Goal: Transaction & Acquisition: Download file/media

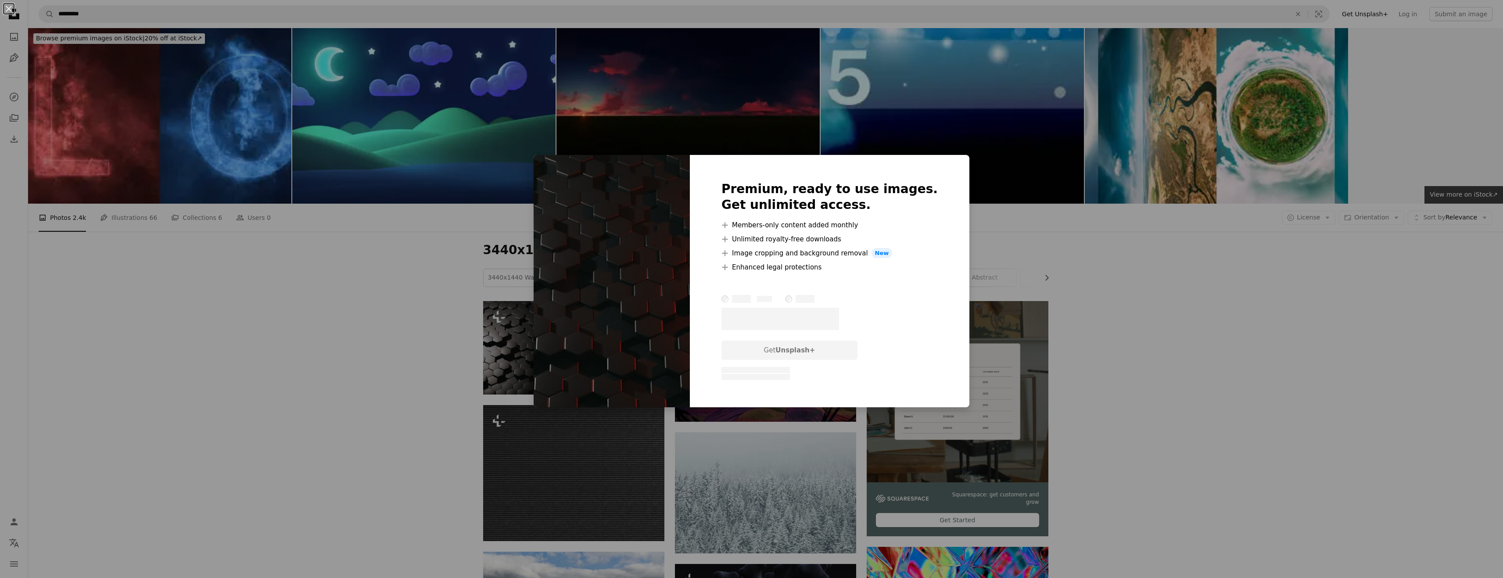
scroll to position [176, 0]
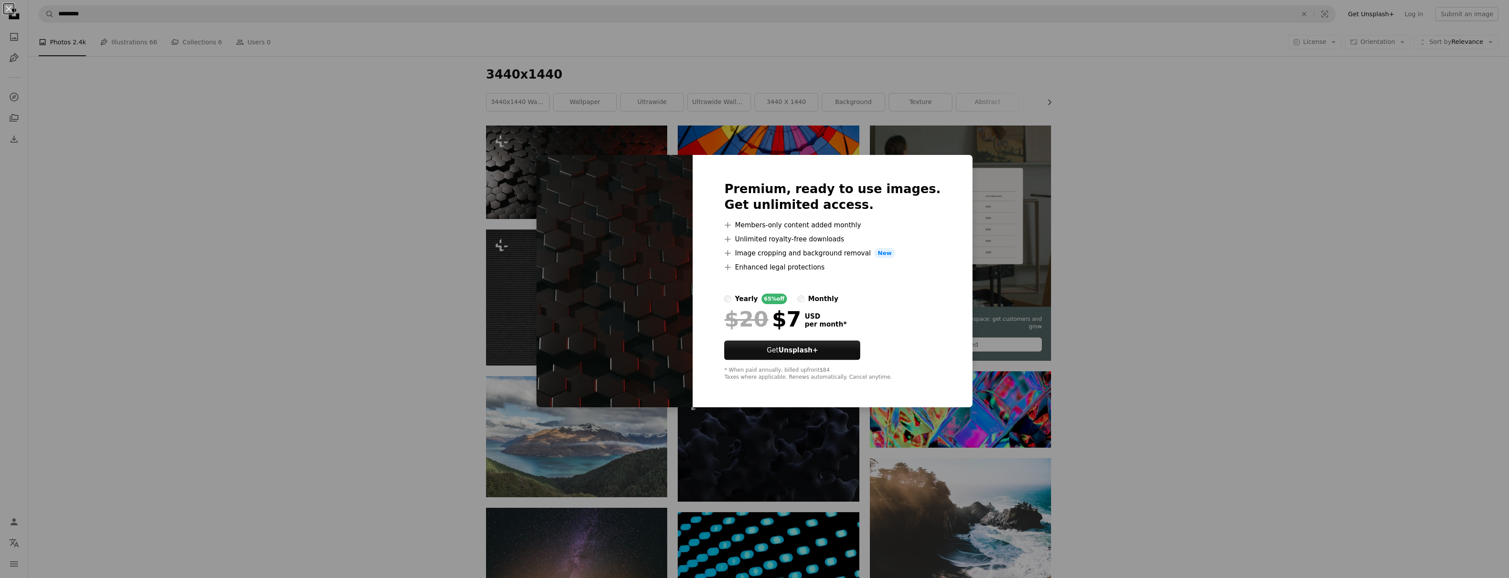
click at [626, 226] on img at bounding box center [615, 281] width 156 height 253
click at [415, 222] on div "An X shape Premium, ready to use images. Get unlimited access. A plus sign Memb…" at bounding box center [754, 289] width 1509 height 578
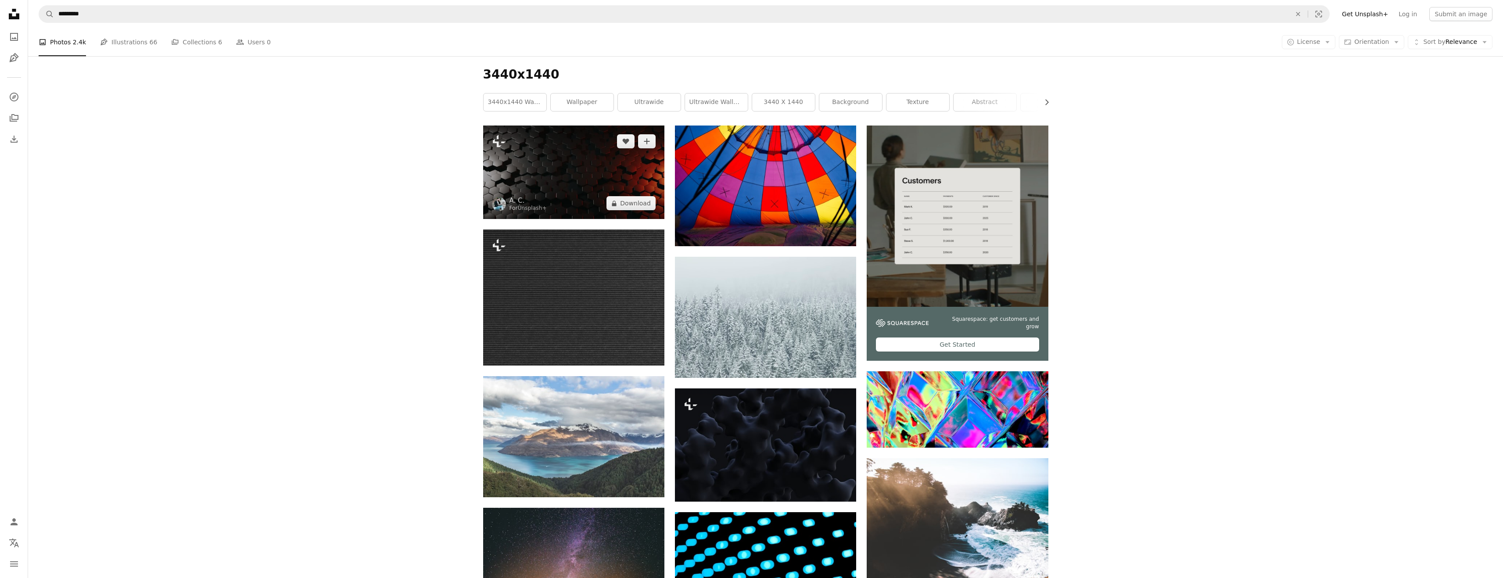
click at [575, 170] on img at bounding box center [573, 171] width 181 height 93
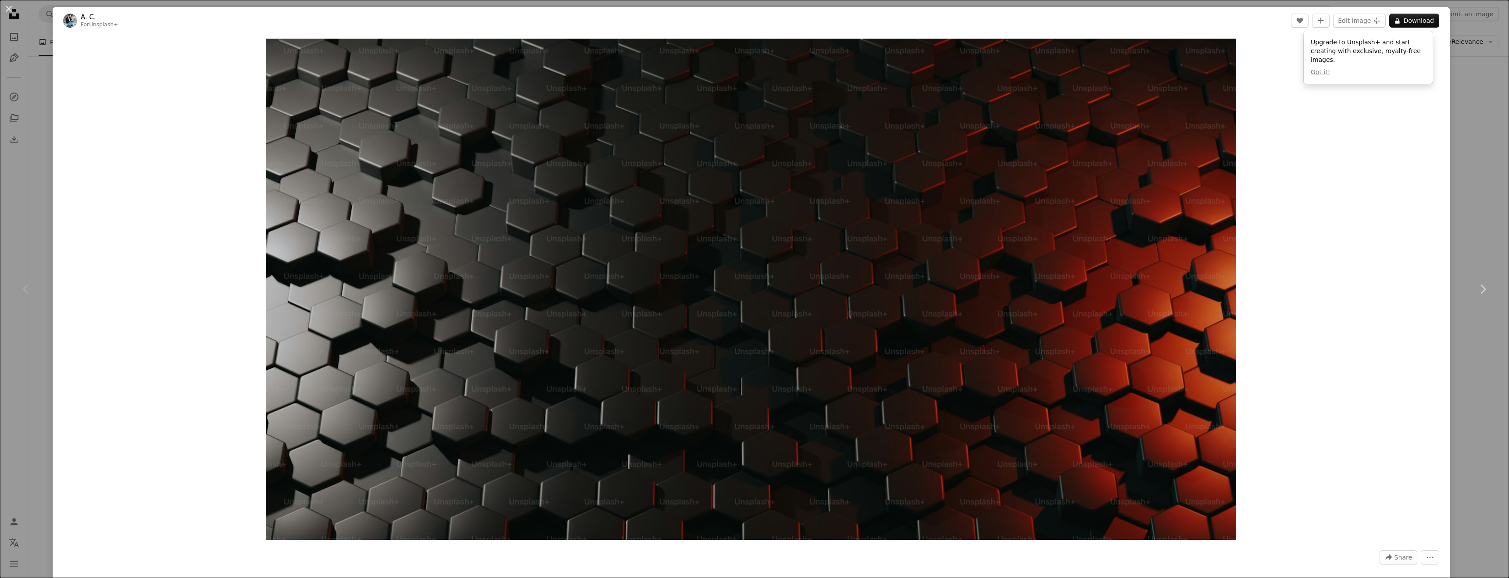
click at [1461, 199] on div "An X shape Chevron left Chevron right A. C. For Unsplash+ A heart A plus sign E…" at bounding box center [754, 289] width 1509 height 578
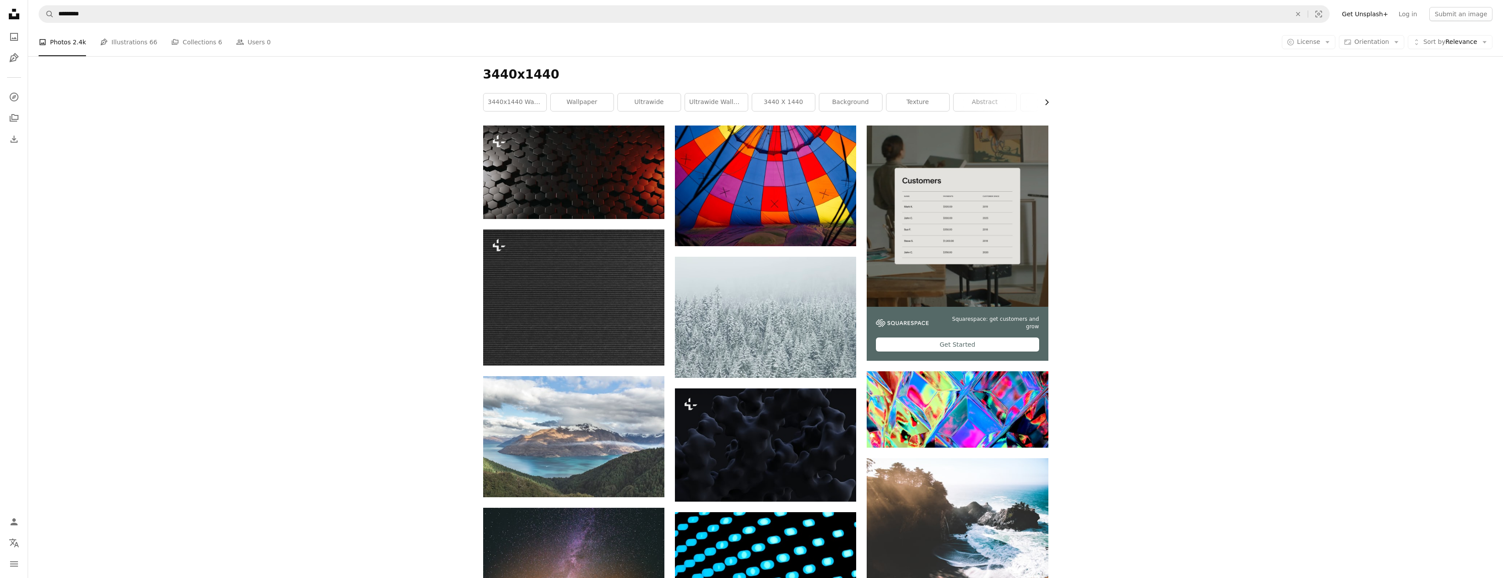
click at [1043, 101] on icon "Chevron right" at bounding box center [1046, 102] width 9 height 9
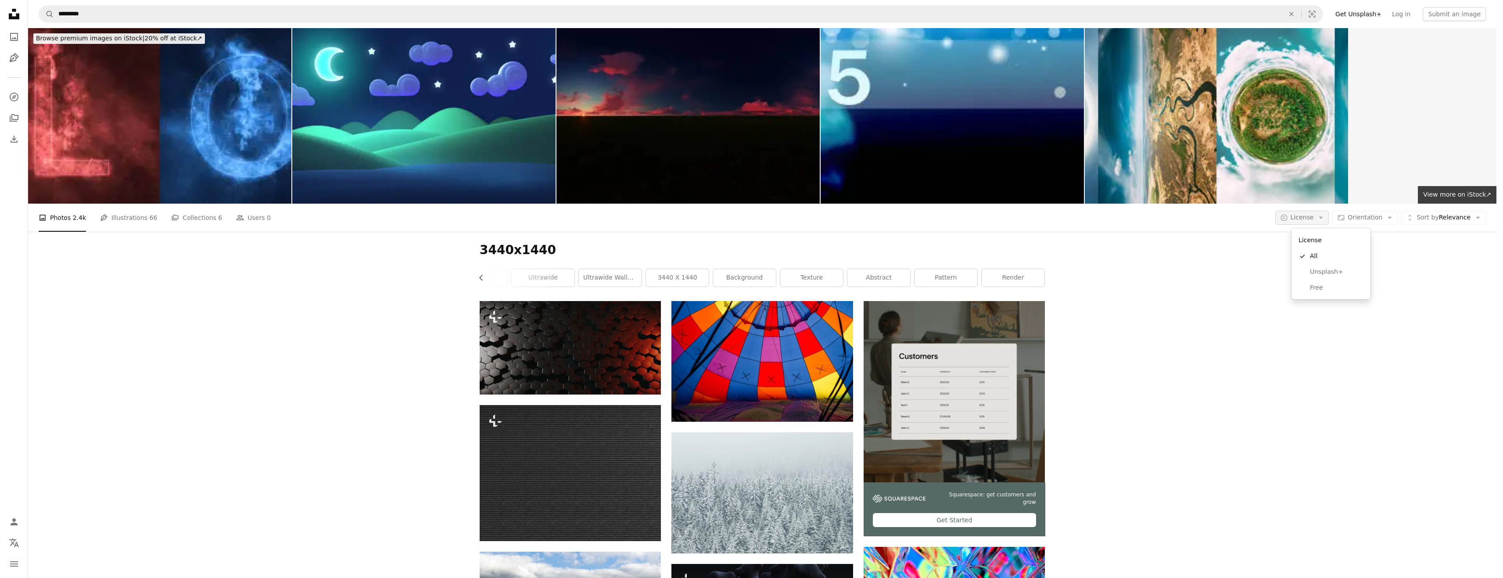
scroll to position [176, 0]
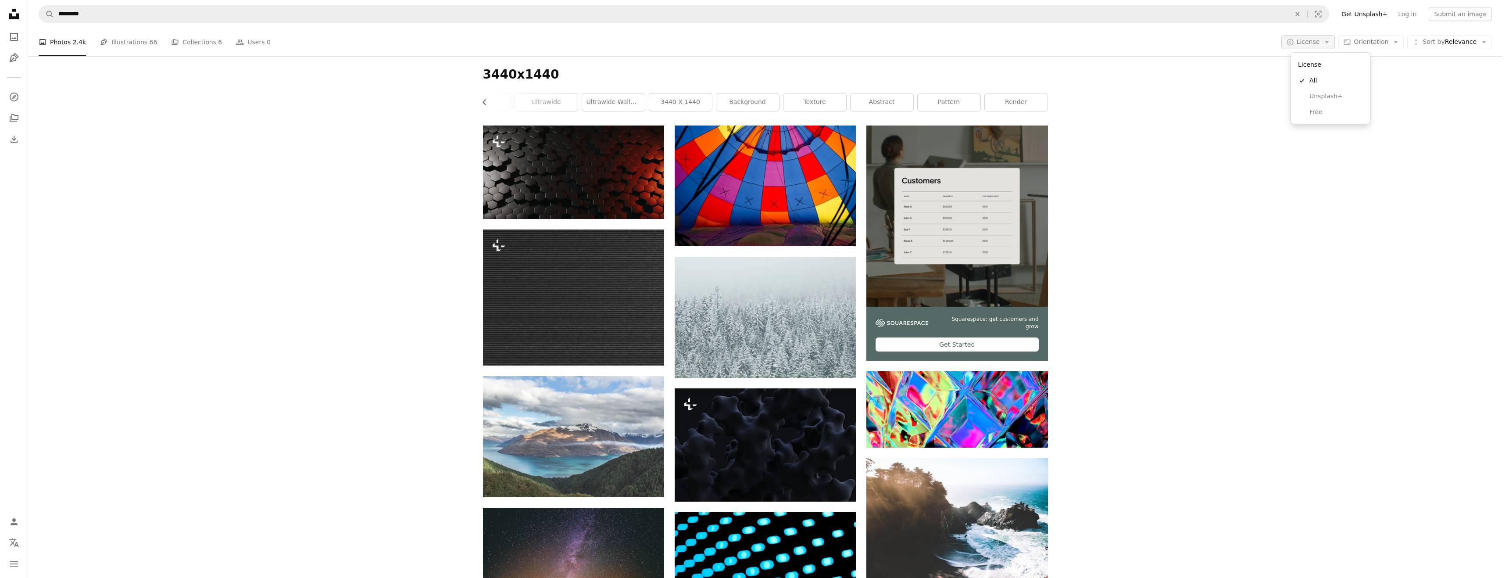
click at [1320, 42] on span "License" at bounding box center [1308, 41] width 23 height 7
click at [1312, 114] on span "Free" at bounding box center [1337, 112] width 54 height 9
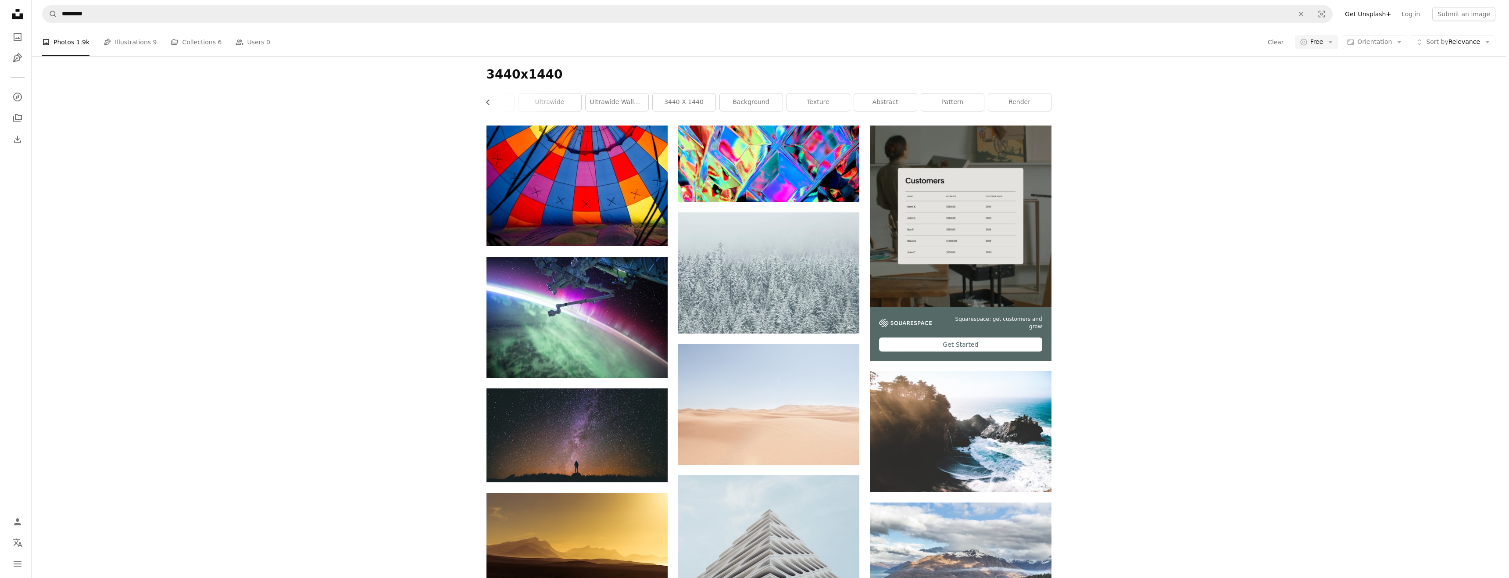
scroll to position [527, 0]
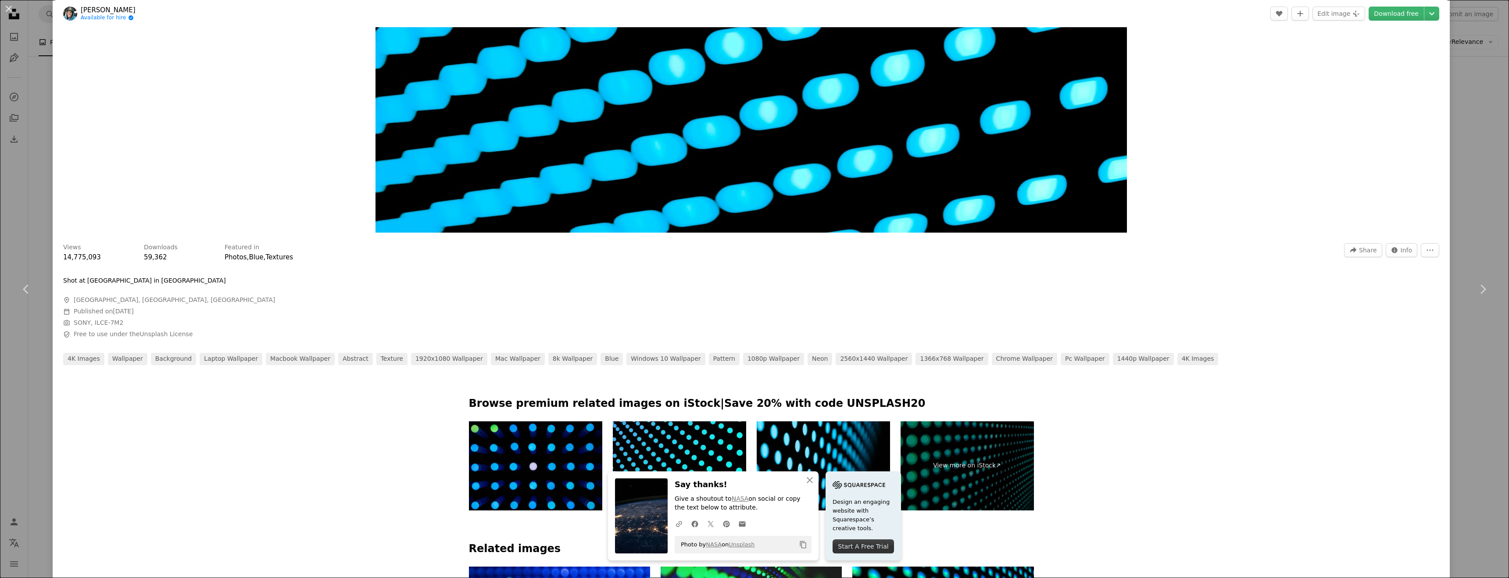
scroll to position [132, 0]
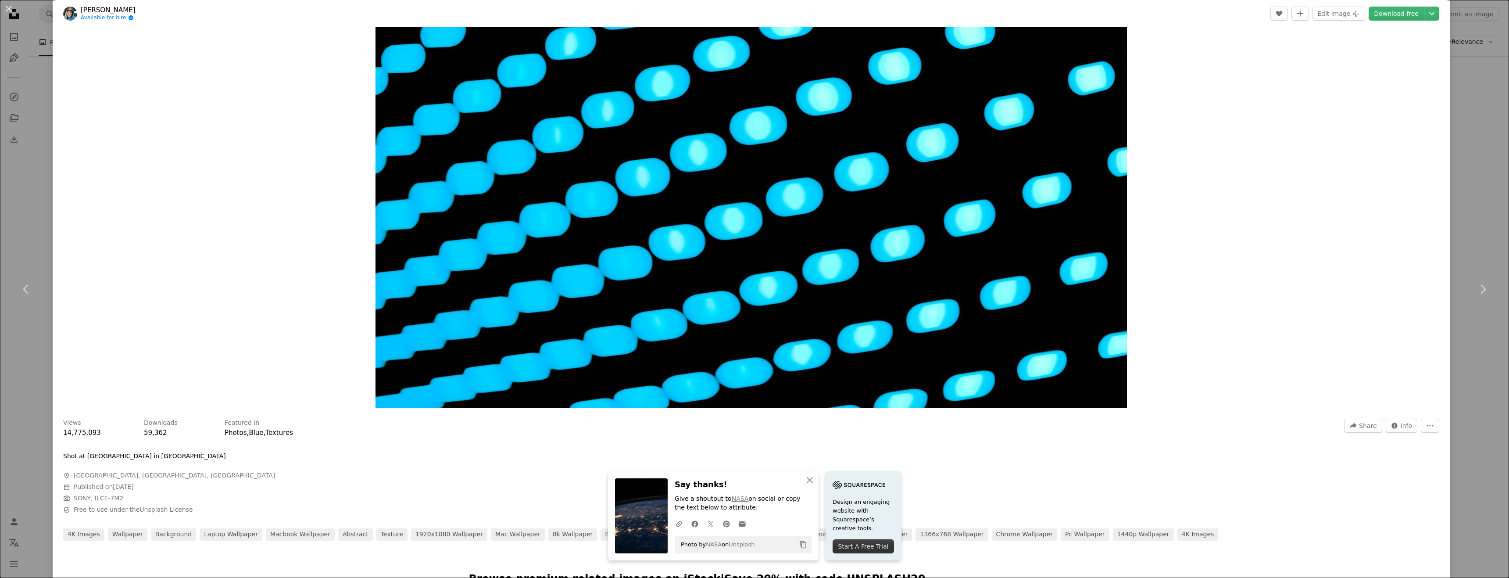
click at [805, 188] on img "Zoom in on this image" at bounding box center [752, 157] width 752 height 501
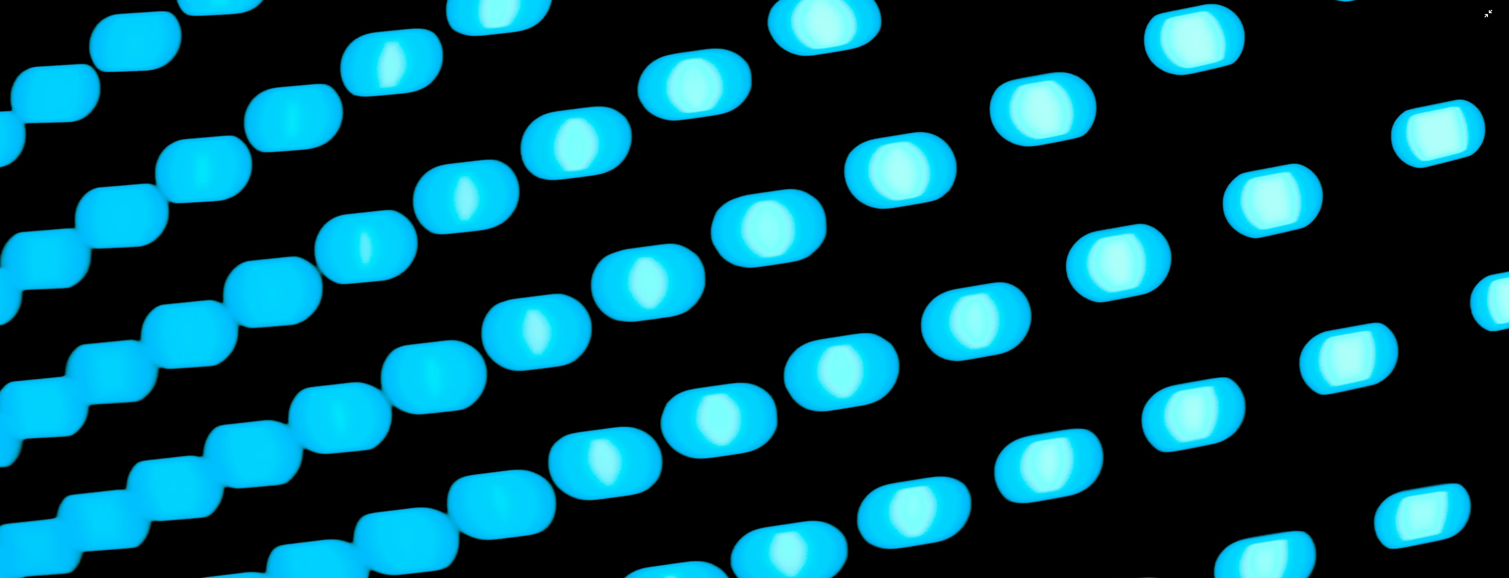
scroll to position [0, 0]
